Goal: Leave review/rating: Leave review/rating

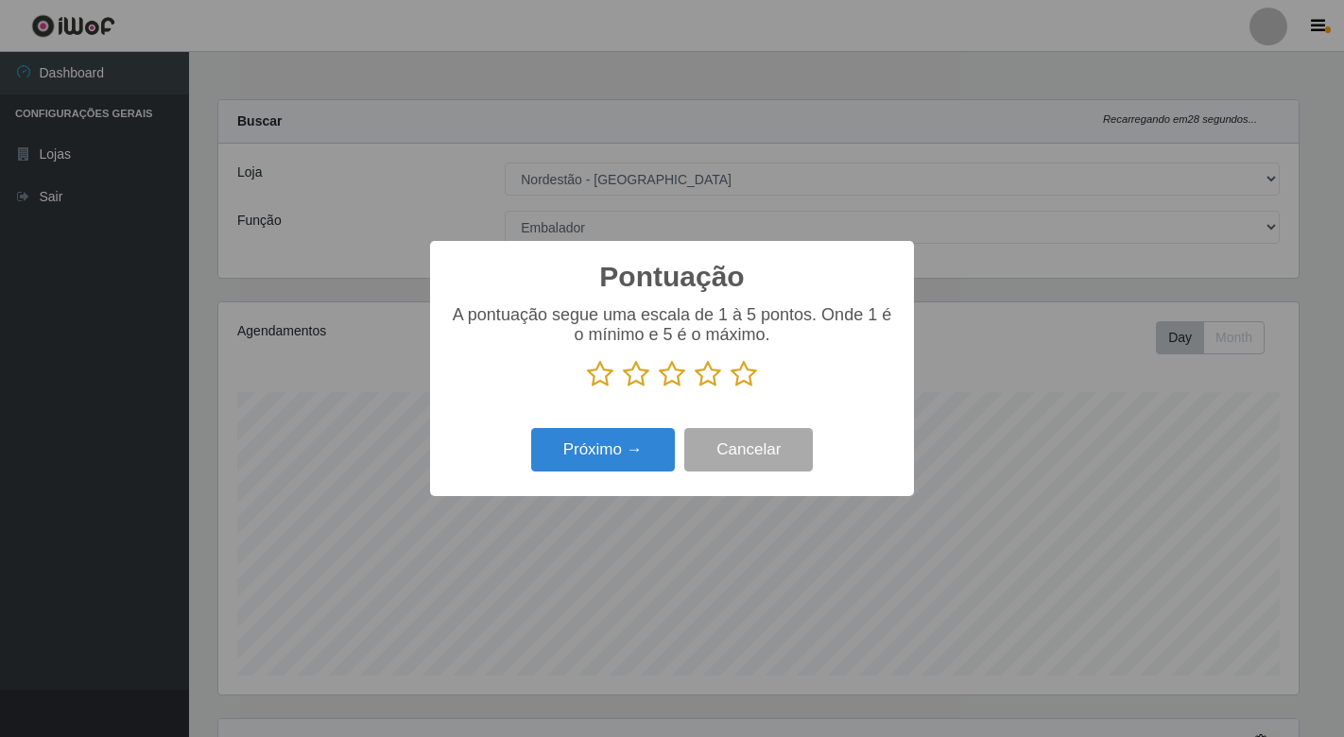
select select "454"
select select "1"
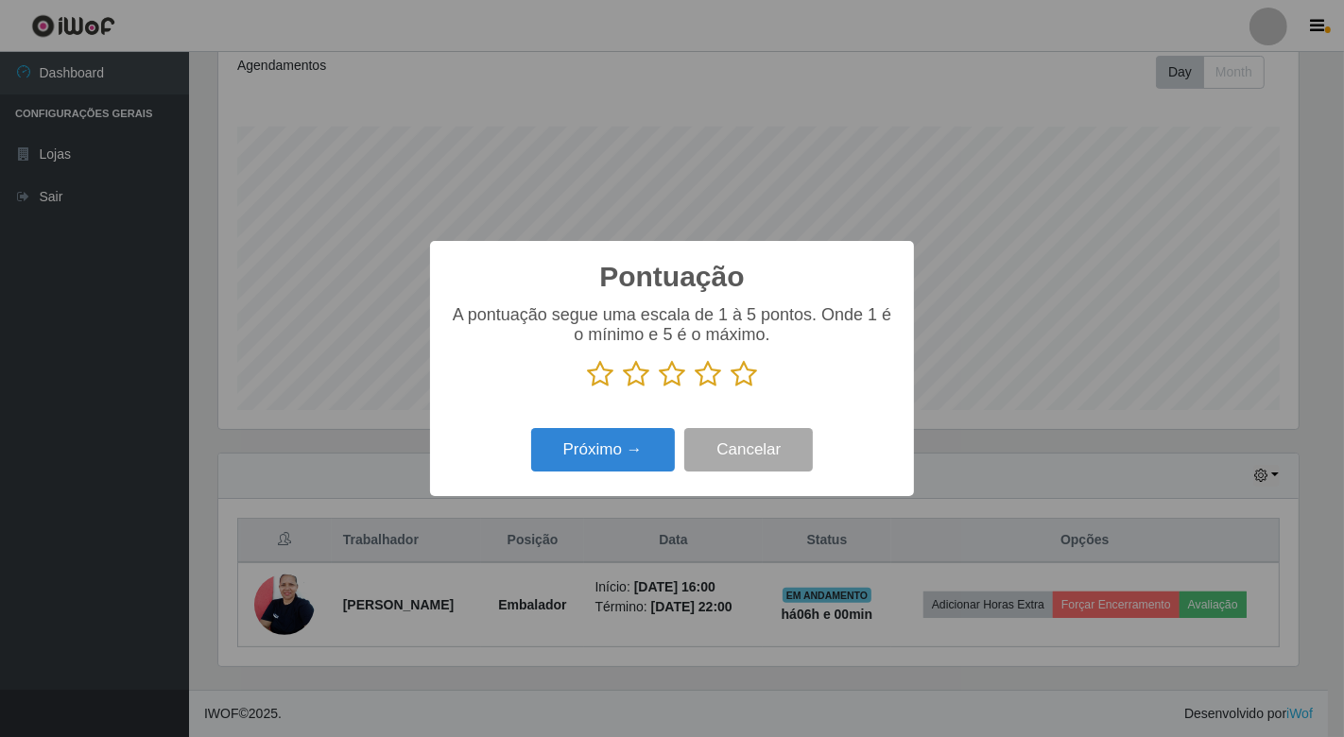
scroll to position [391, 1080]
click at [745, 380] on icon at bounding box center [744, 374] width 26 height 28
click at [731, 389] on input "radio" at bounding box center [731, 389] width 0 height 0
click at [636, 442] on button "Próximo →" at bounding box center [603, 450] width 144 height 44
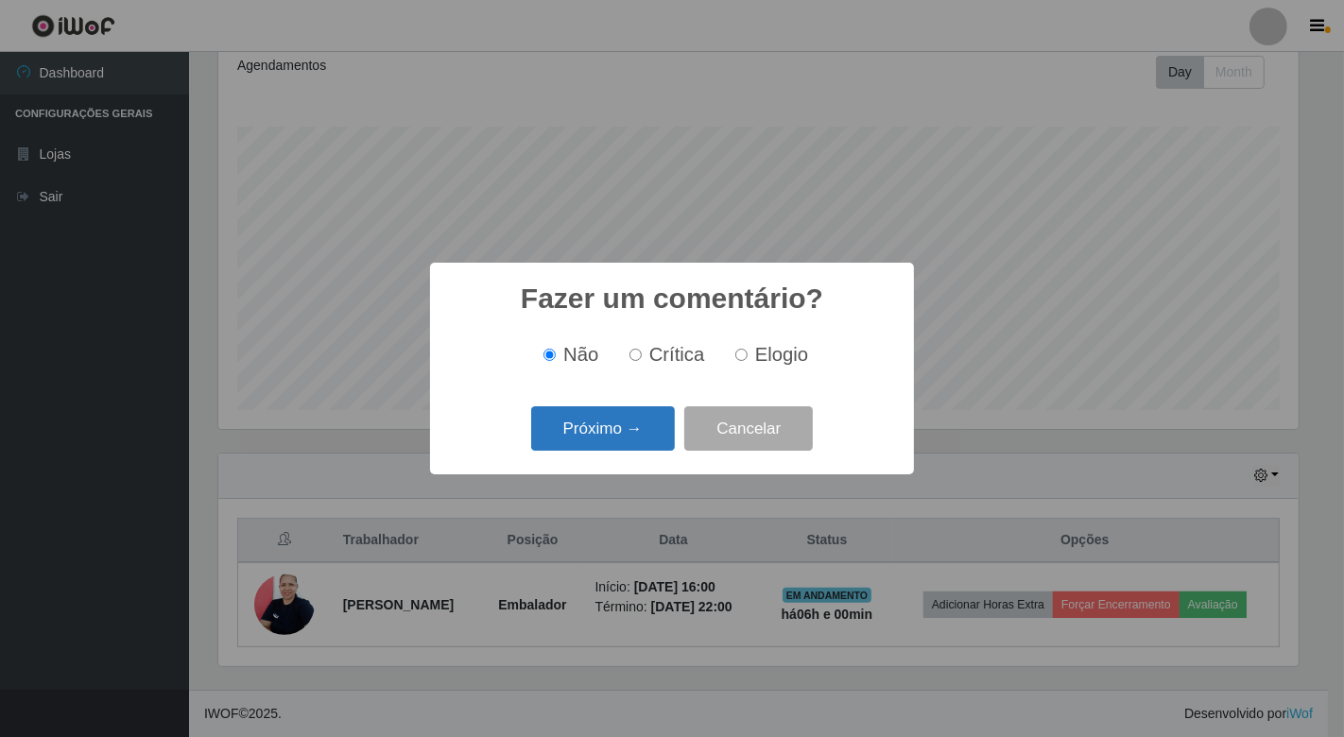
click at [645, 440] on button "Próximo →" at bounding box center [603, 429] width 144 height 44
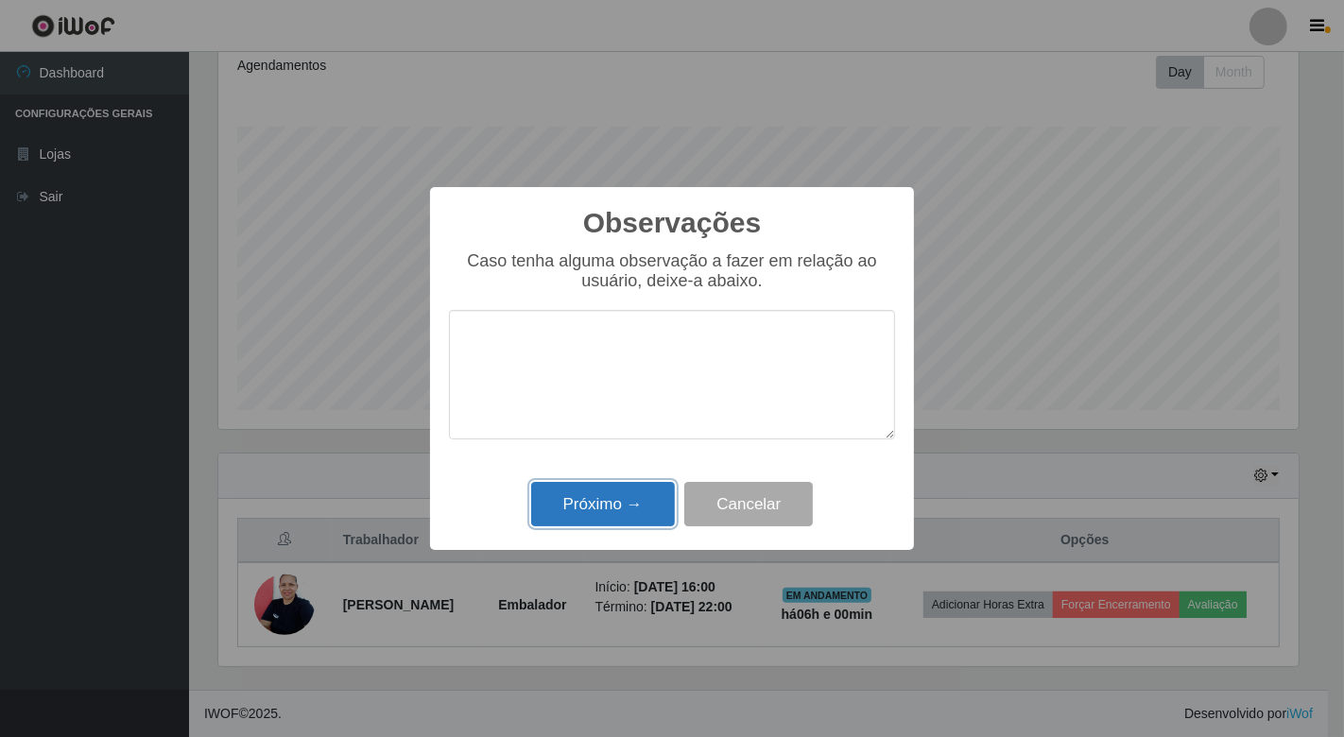
click at [635, 506] on button "Próximo →" at bounding box center [603, 504] width 144 height 44
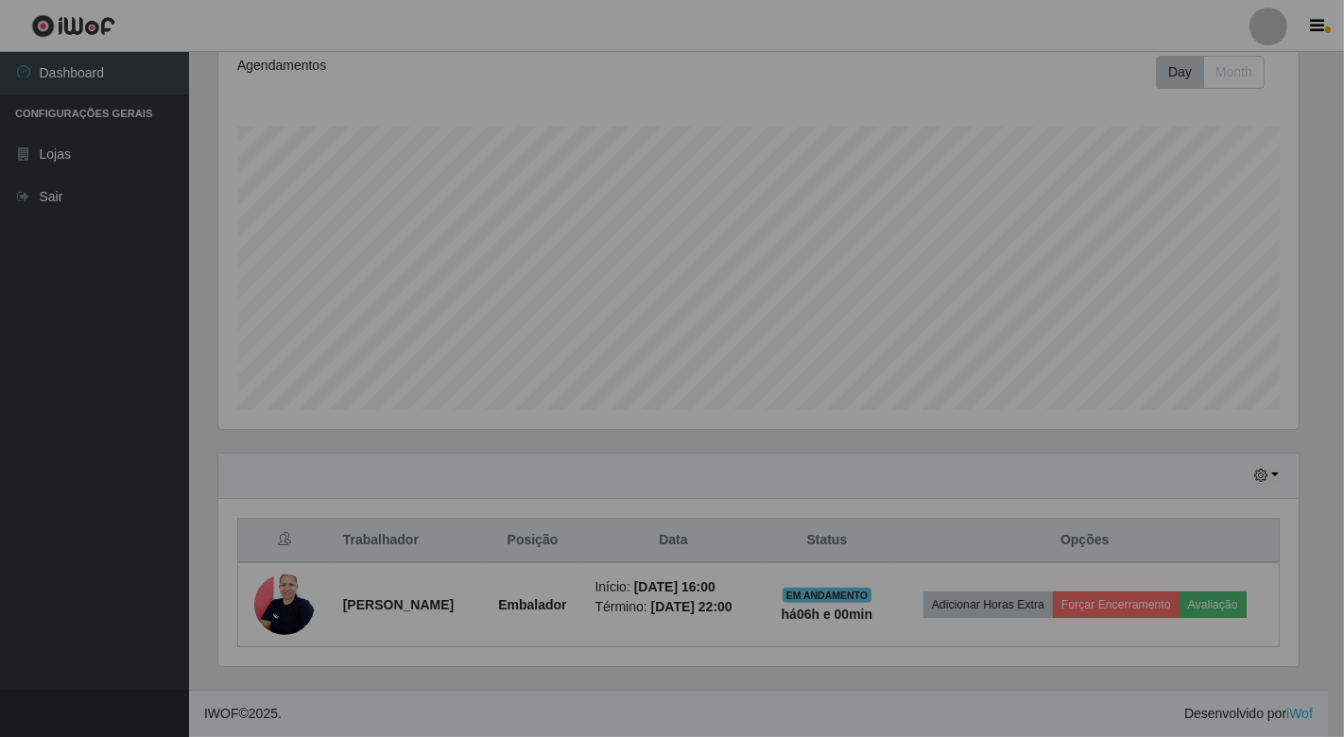
scroll to position [391, 1091]
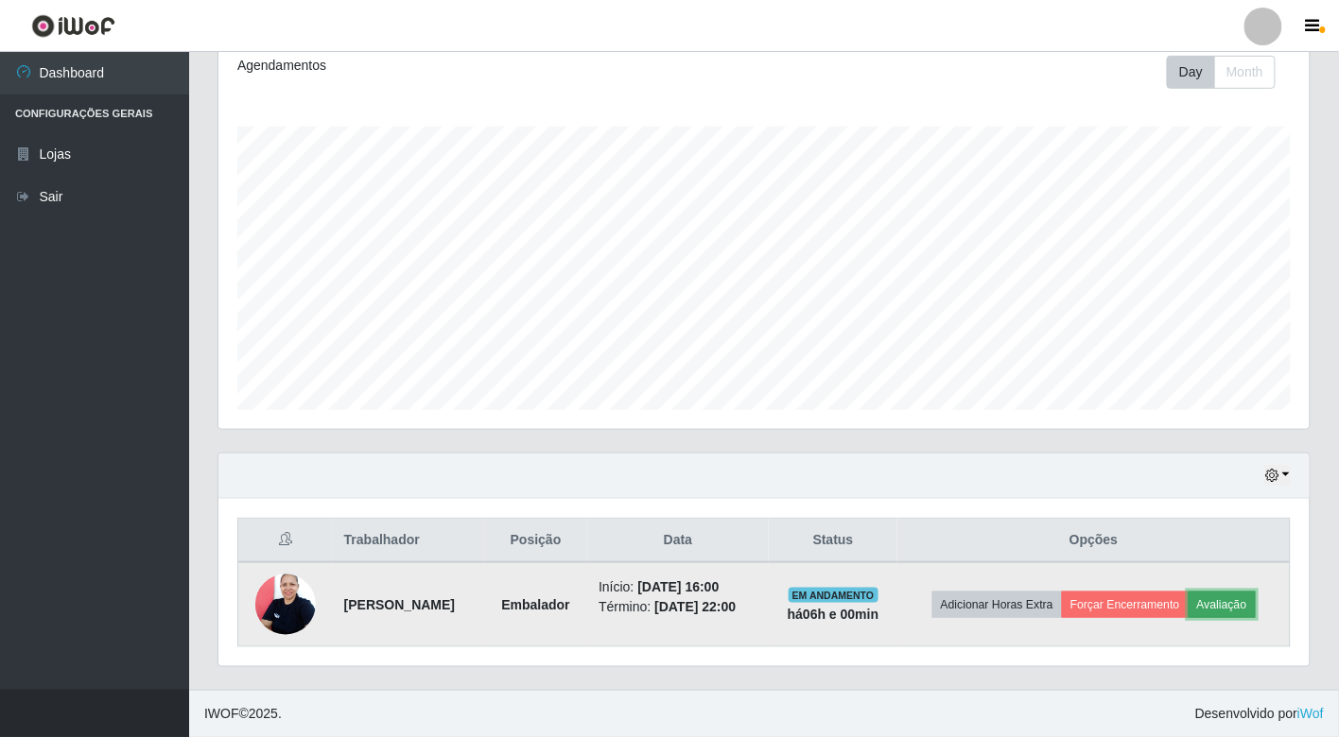
click at [1188, 616] on button "Avaliação" at bounding box center [1221, 605] width 67 height 26
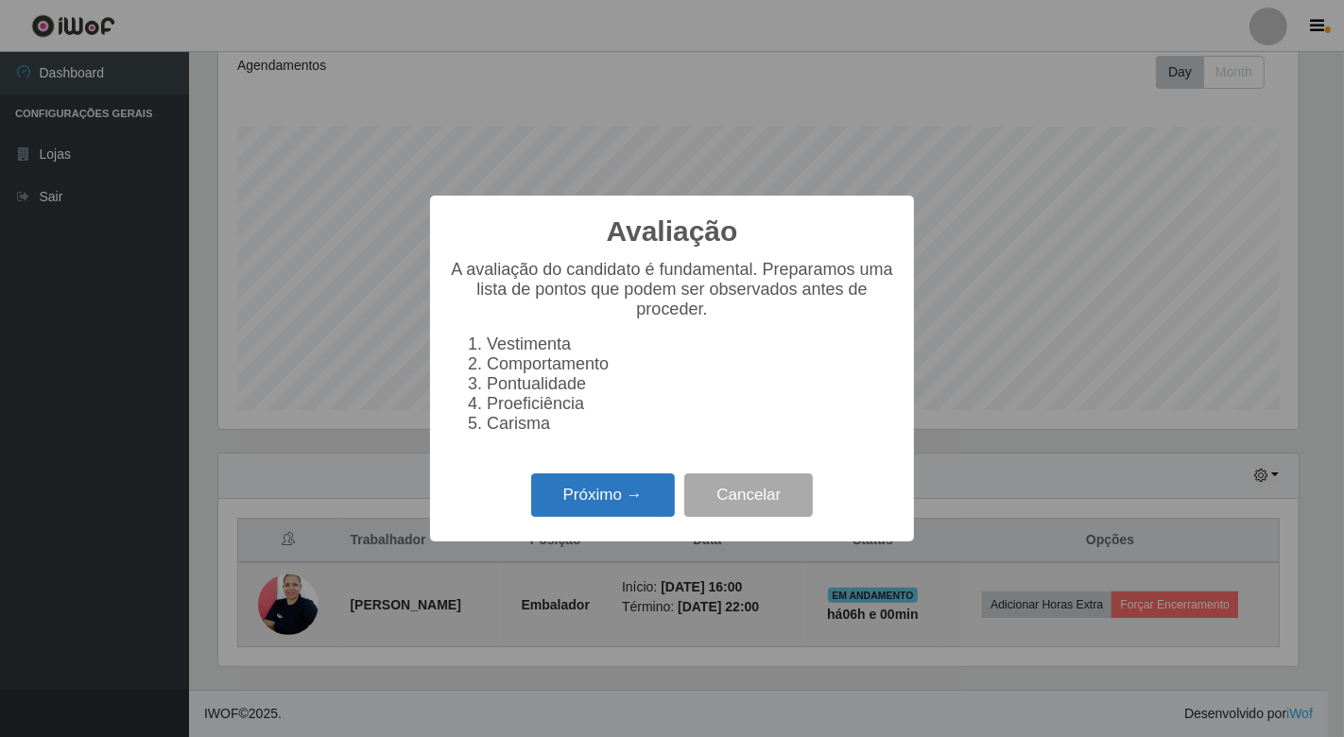
click at [602, 504] on button "Próximo →" at bounding box center [603, 496] width 144 height 44
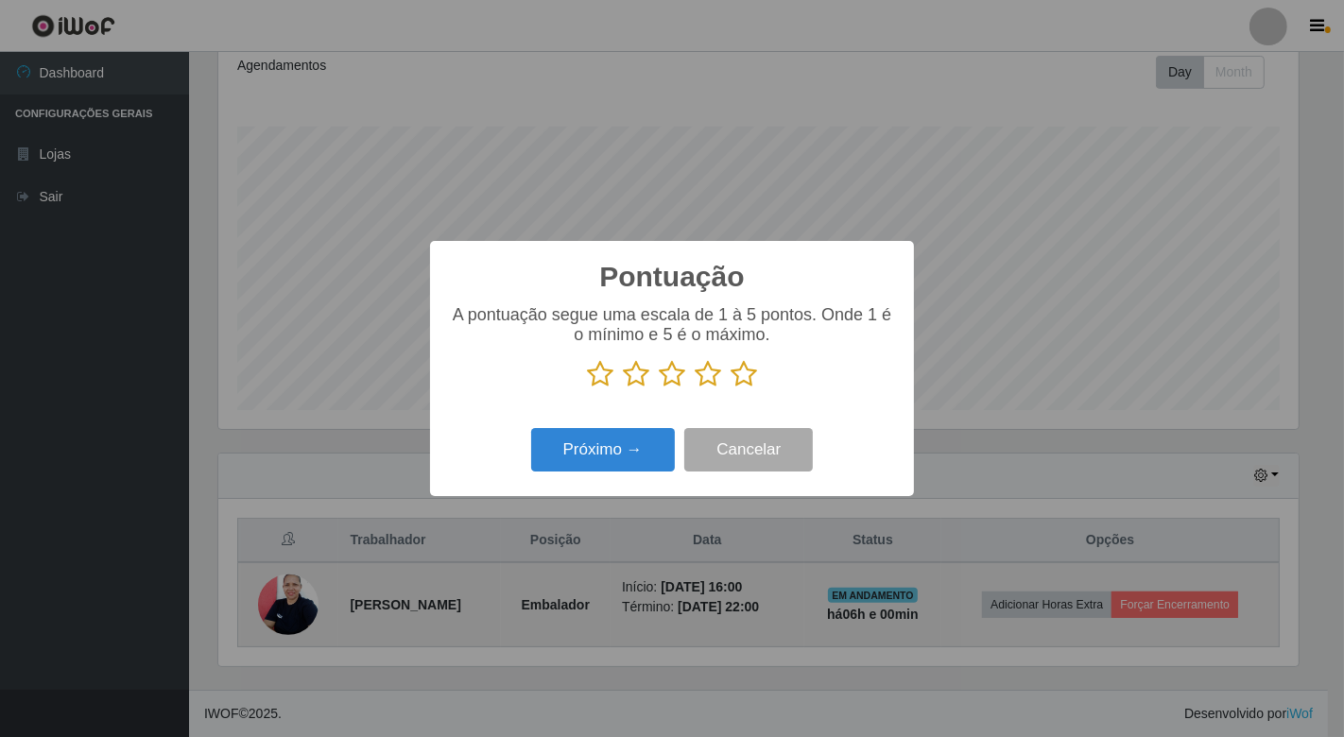
click at [739, 376] on icon at bounding box center [744, 374] width 26 height 28
click at [731, 389] on input "radio" at bounding box center [731, 389] width 0 height 0
click at [636, 457] on button "Próximo →" at bounding box center [603, 450] width 144 height 44
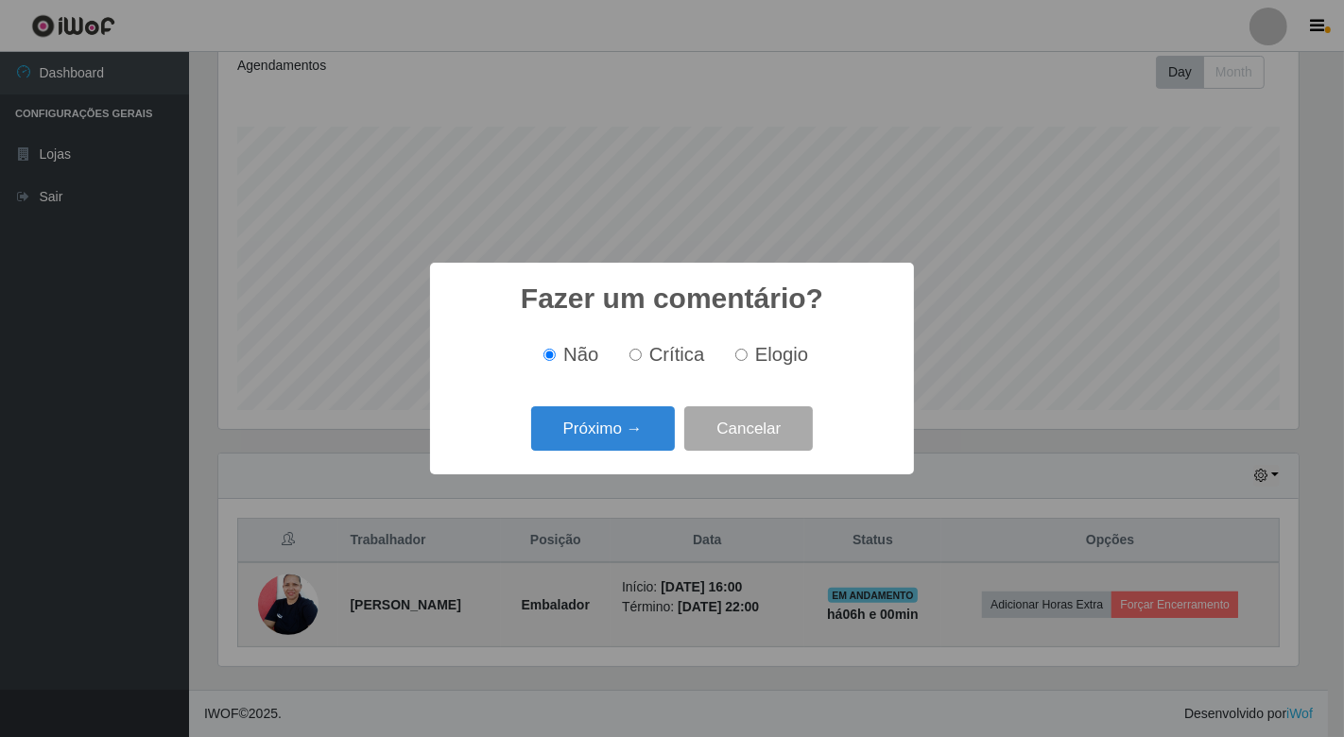
click at [736, 355] on input "Elogio" at bounding box center [742, 355] width 12 height 12
radio input "true"
click at [666, 426] on button "Próximo →" at bounding box center [603, 429] width 144 height 44
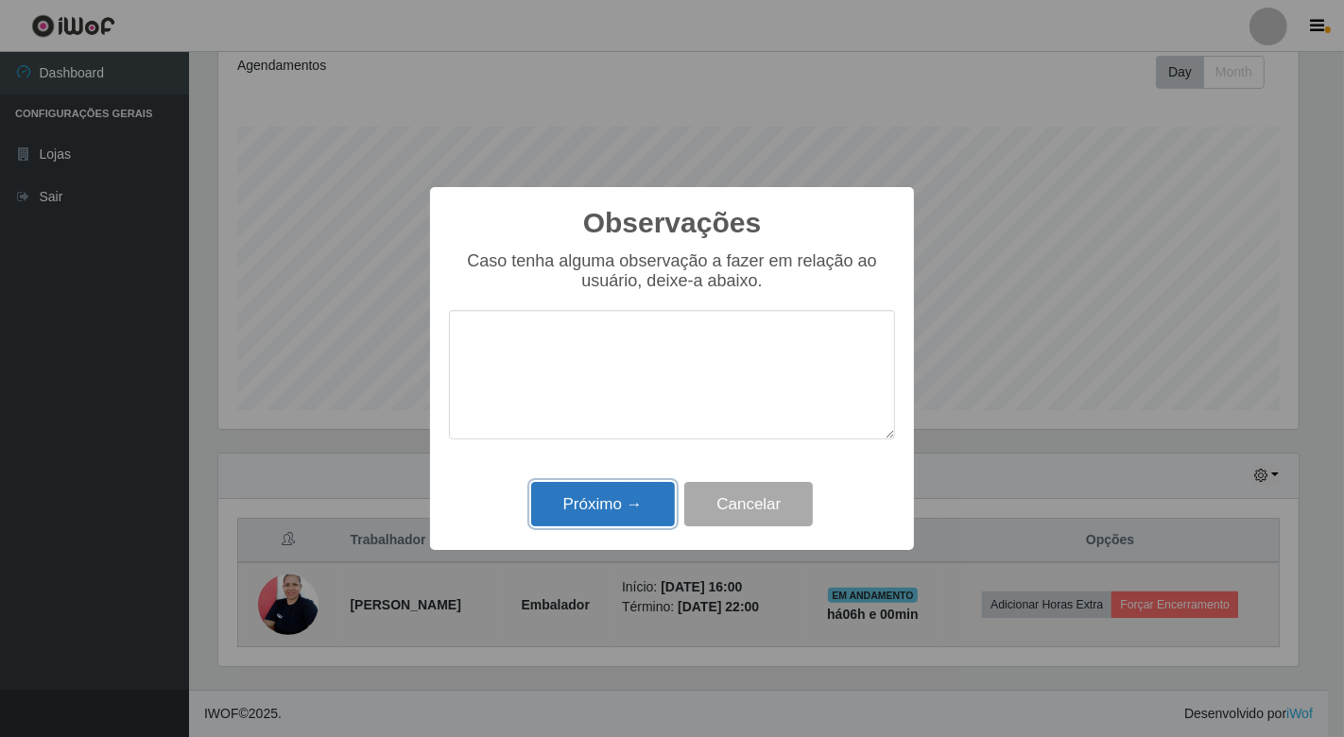
click at [657, 517] on button "Próximo →" at bounding box center [603, 504] width 144 height 44
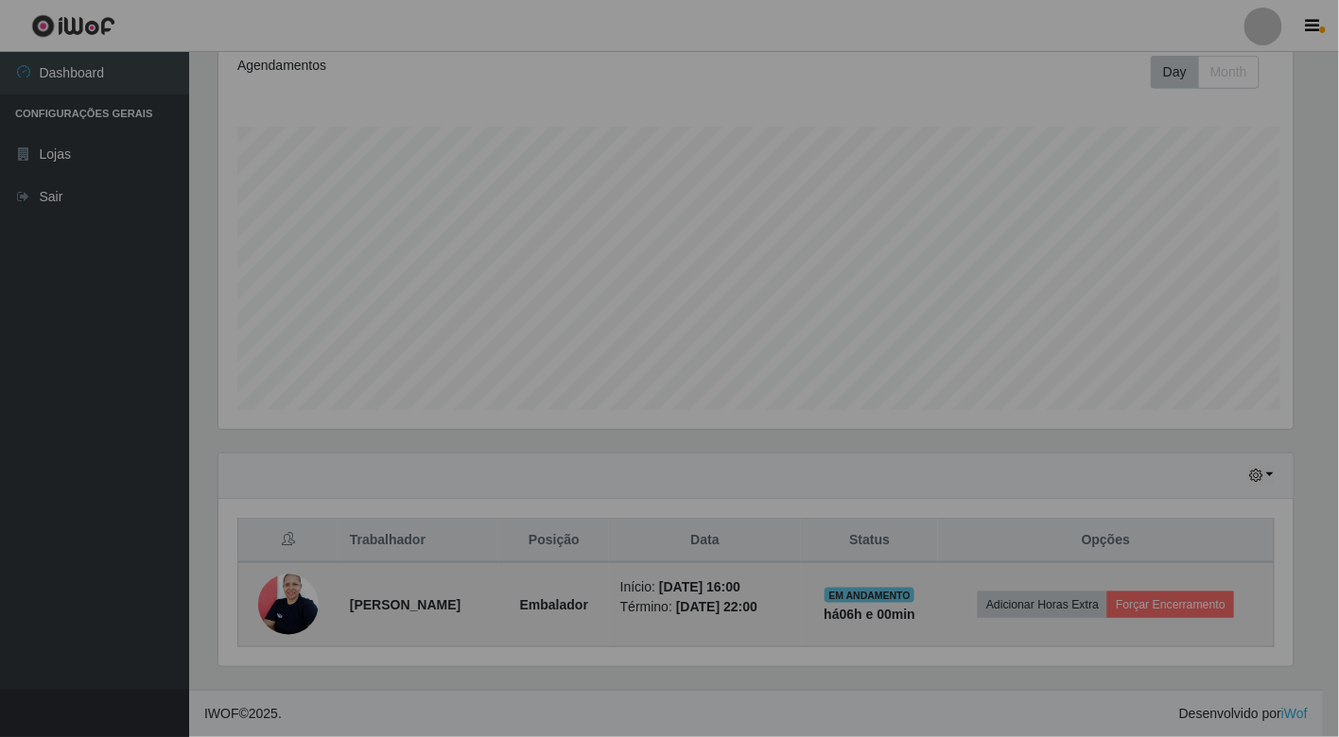
scroll to position [391, 1091]
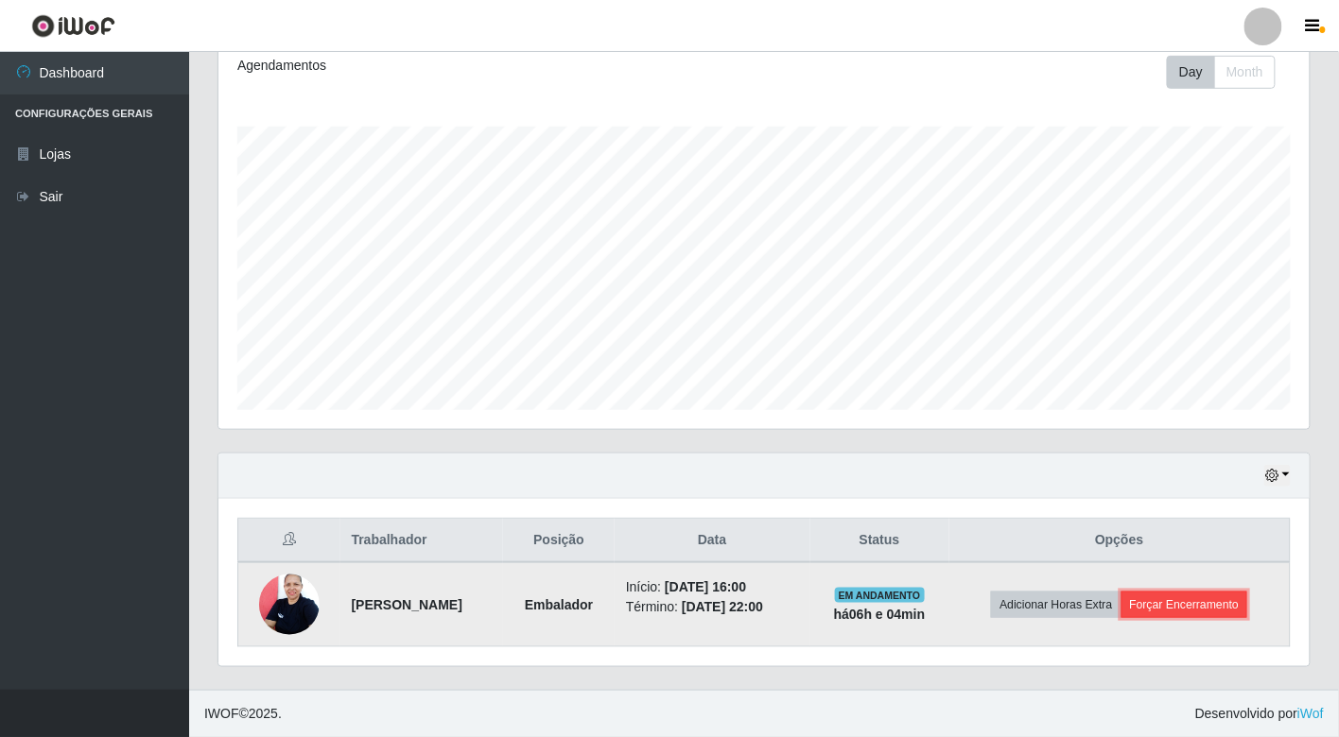
click at [1176, 603] on button "Forçar Encerramento" at bounding box center [1184, 605] width 127 height 26
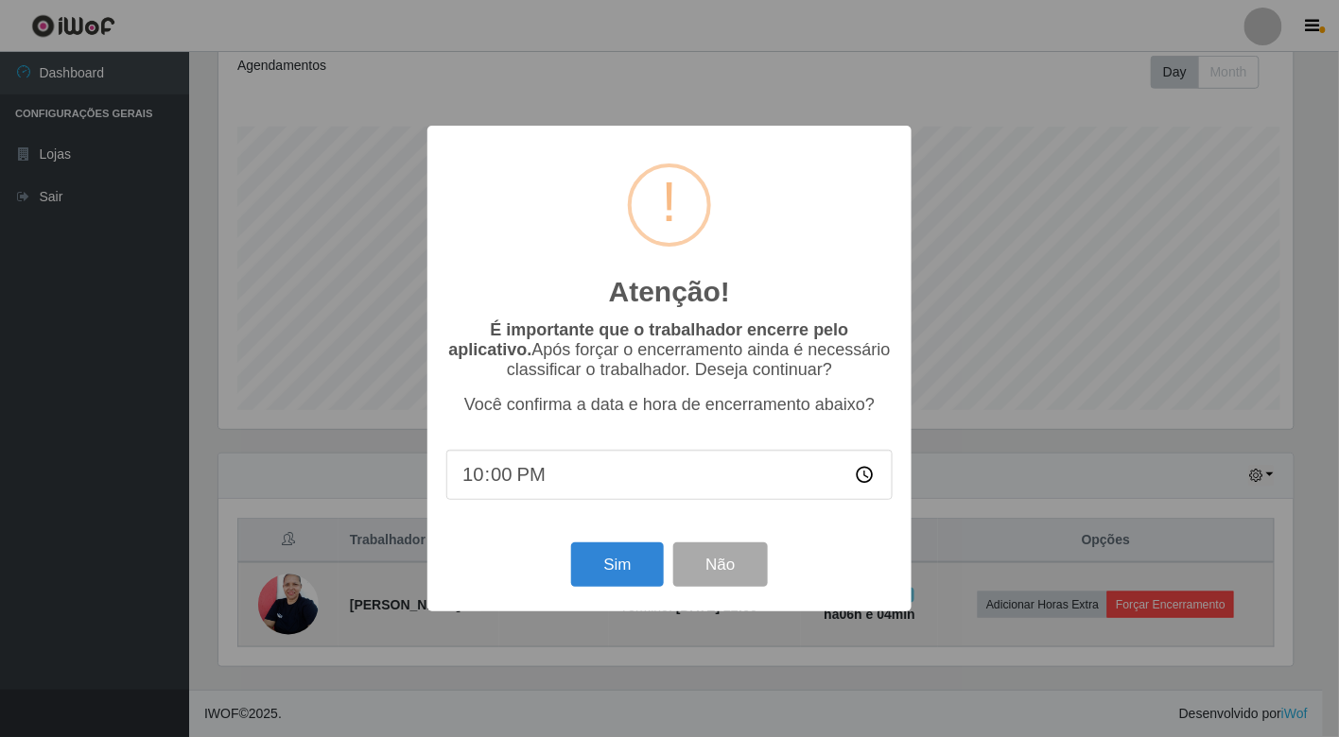
scroll to position [391, 1080]
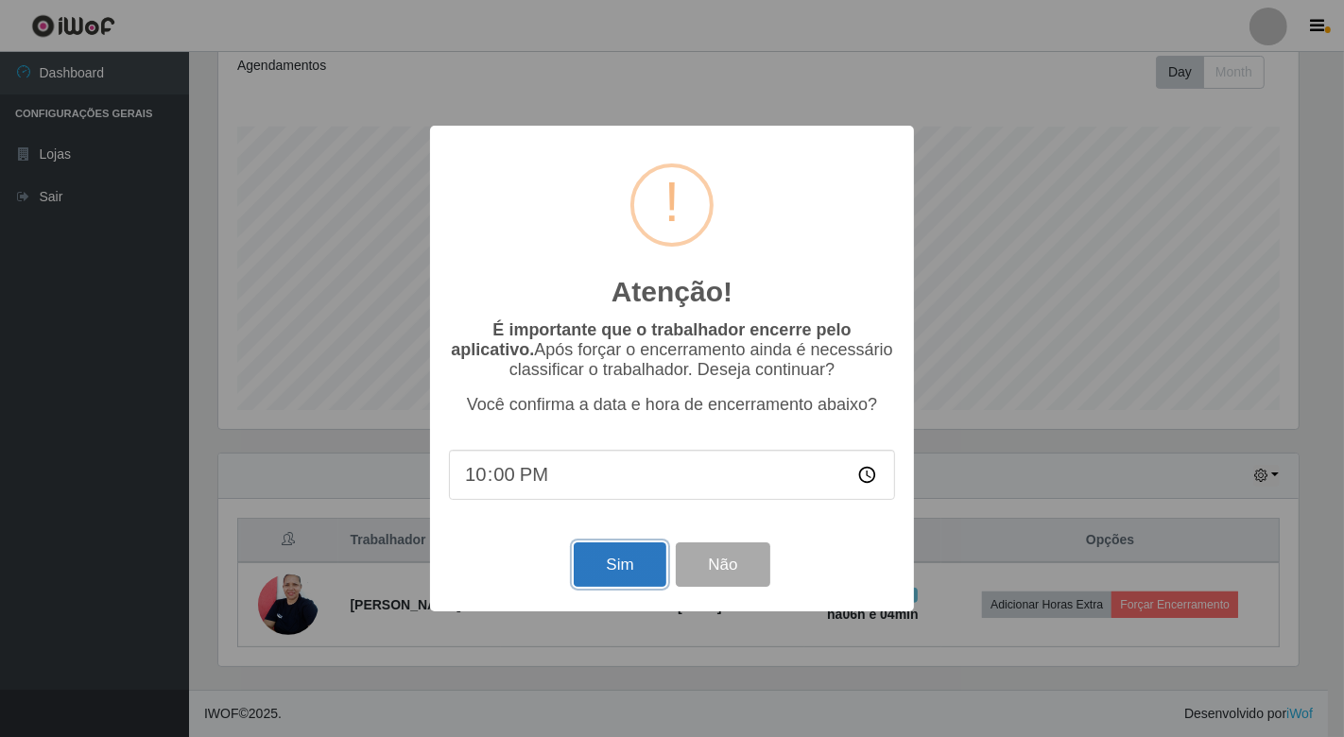
click at [654, 565] on button "Sim" at bounding box center [620, 565] width 92 height 44
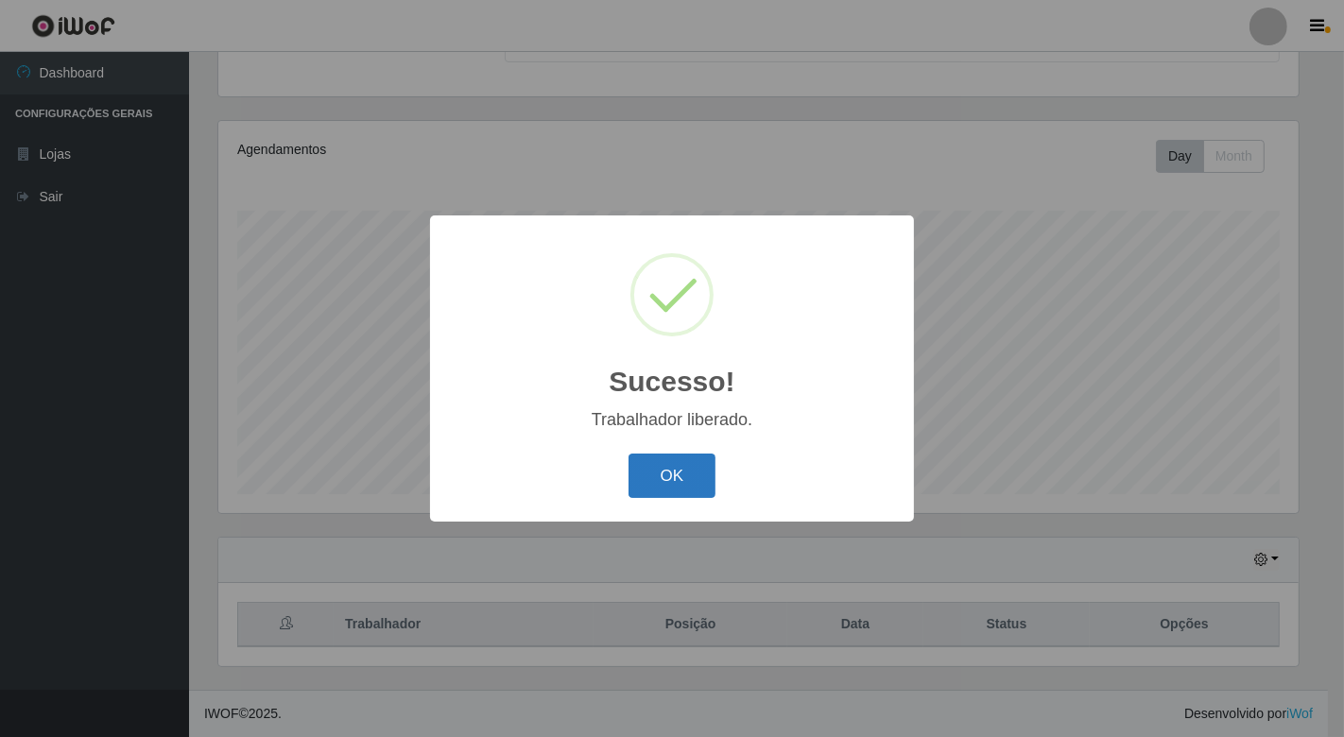
click at [710, 465] on button "OK" at bounding box center [673, 476] width 88 height 44
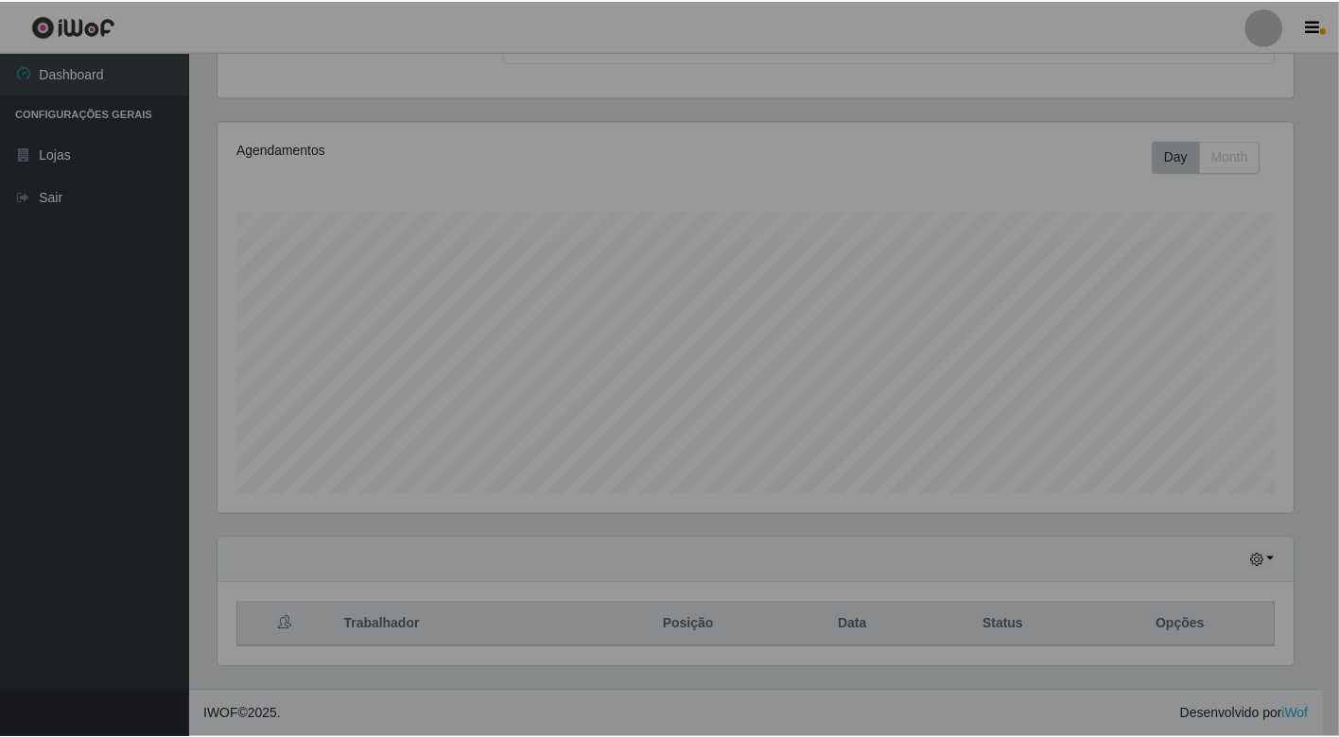
scroll to position [391, 1091]
